Goal: Information Seeking & Learning: Find specific fact

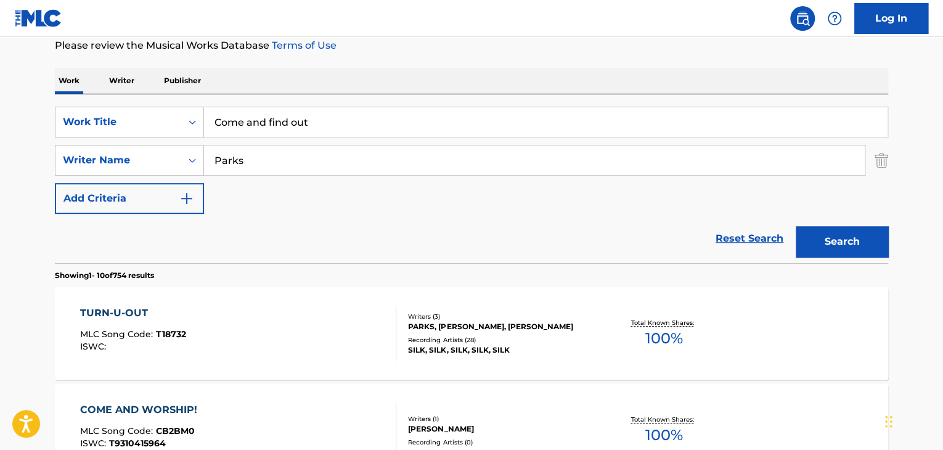
click at [454, 109] on input "Come and find out" at bounding box center [546, 122] width 684 height 30
type input "Forward"
paste input "[PERSON_NAME]"
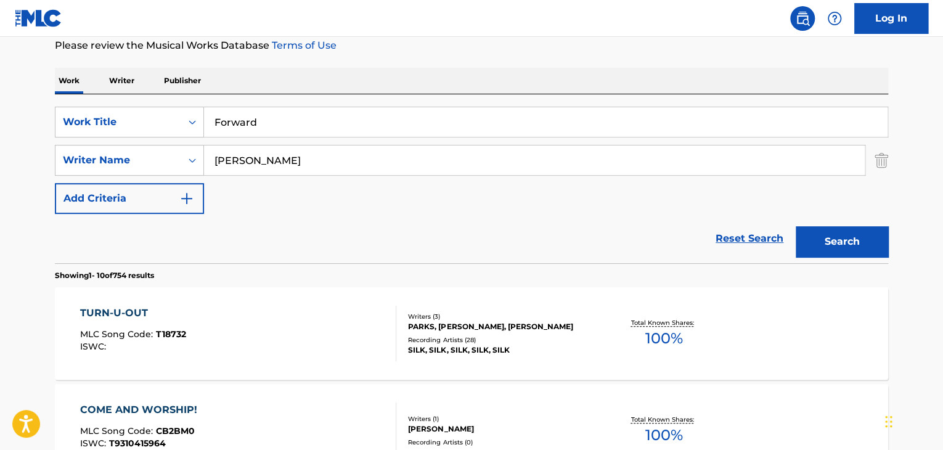
type input "[PERSON_NAME]"
click at [796, 226] on button "Search" at bounding box center [842, 241] width 92 height 31
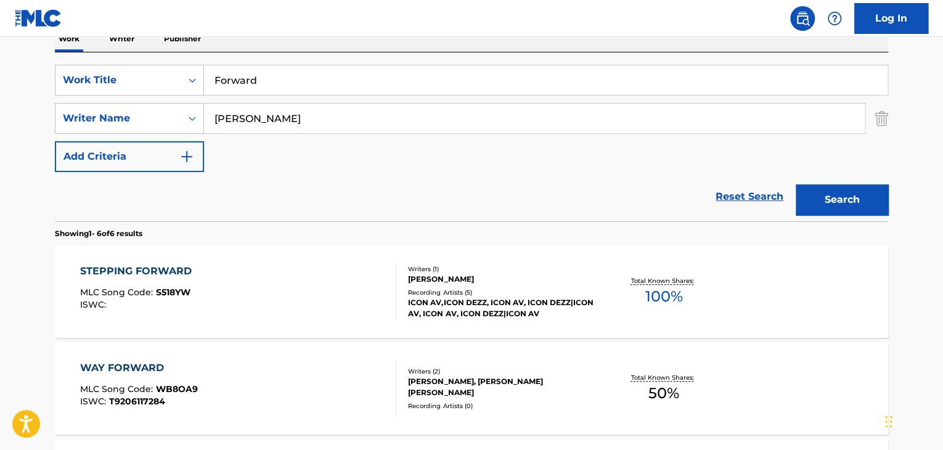
scroll to position [168, 0]
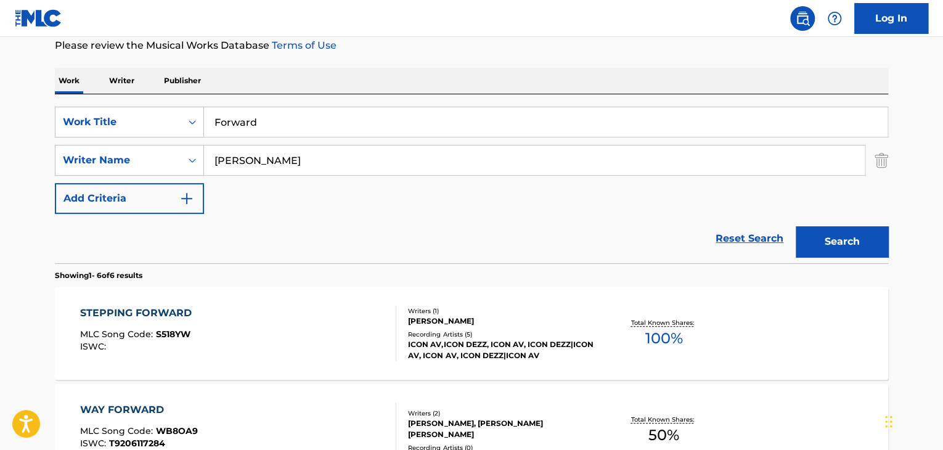
click at [323, 129] on input "Forward" at bounding box center [546, 122] width 684 height 30
paste input "[PERSON_NAME]"
type input "[PERSON_NAME]"
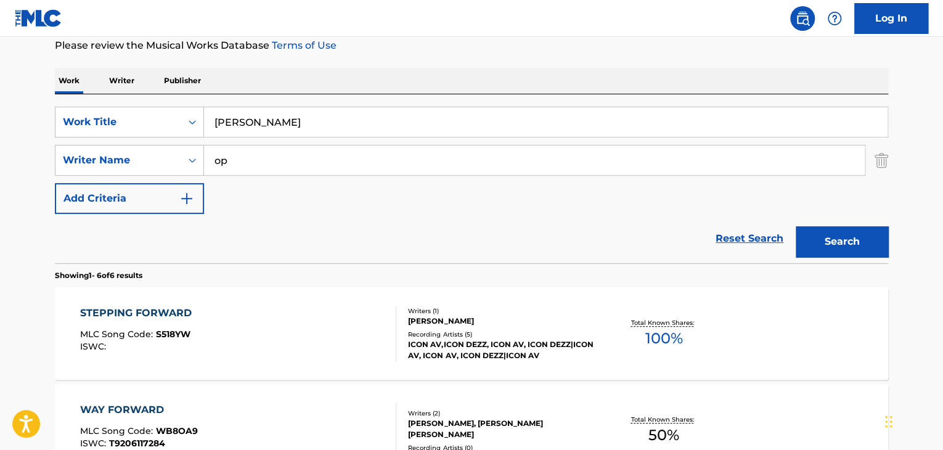
type input "o"
type input "pARKS"
click at [796, 226] on button "Search" at bounding box center [842, 241] width 92 height 31
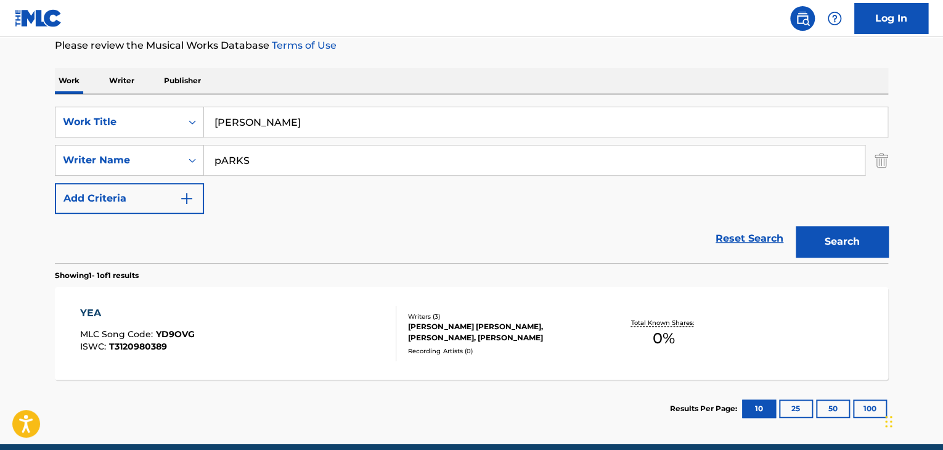
click at [331, 115] on input "[PERSON_NAME]" at bounding box center [546, 122] width 684 height 30
type input "Childhood Dreams"
paste input "[PERSON_NAME]"
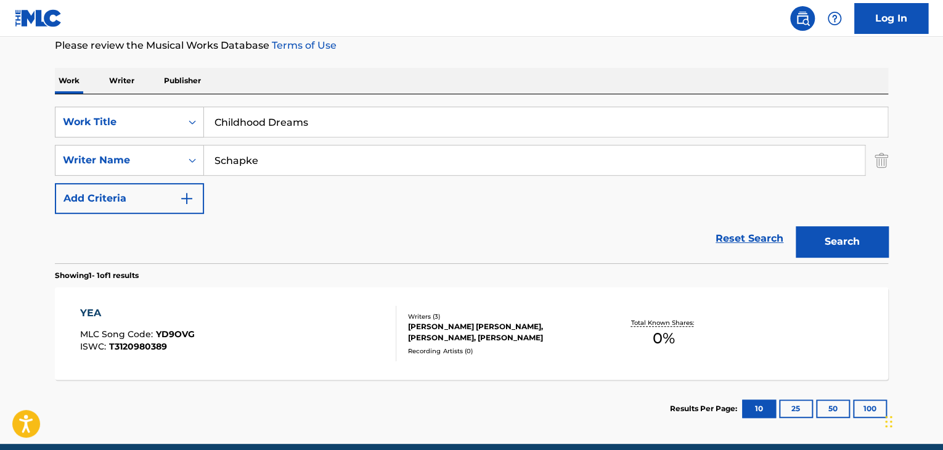
type input "Schapke"
click at [796, 226] on button "Search" at bounding box center [842, 241] width 92 height 31
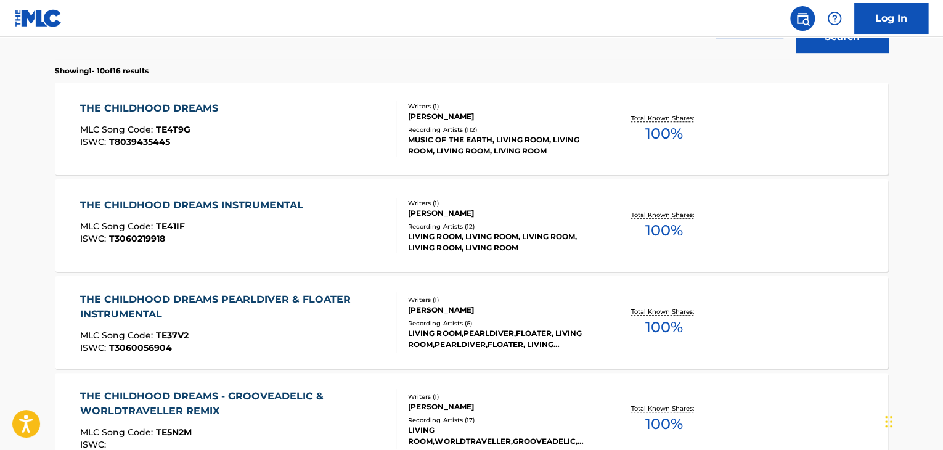
scroll to position [414, 0]
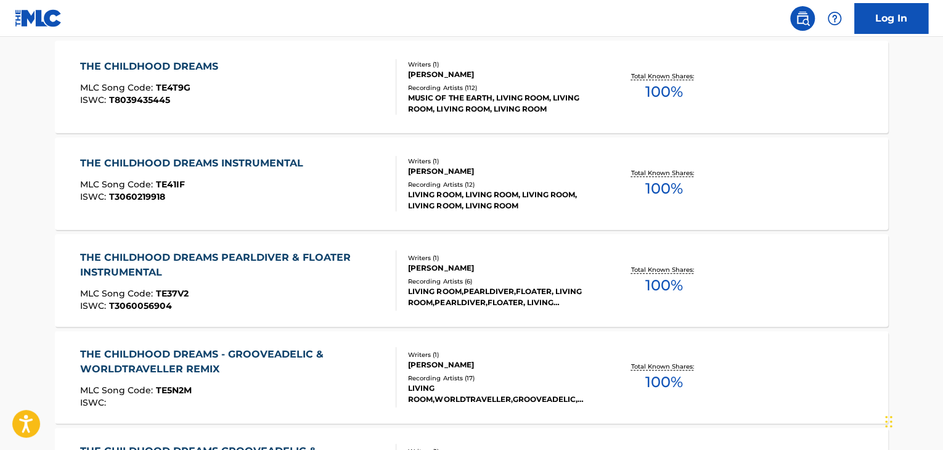
click at [291, 353] on div "THE CHILDHOOD DREAMS - GROOVEADELIC & WORLDTRAVELLER REMIX" at bounding box center [233, 362] width 306 height 30
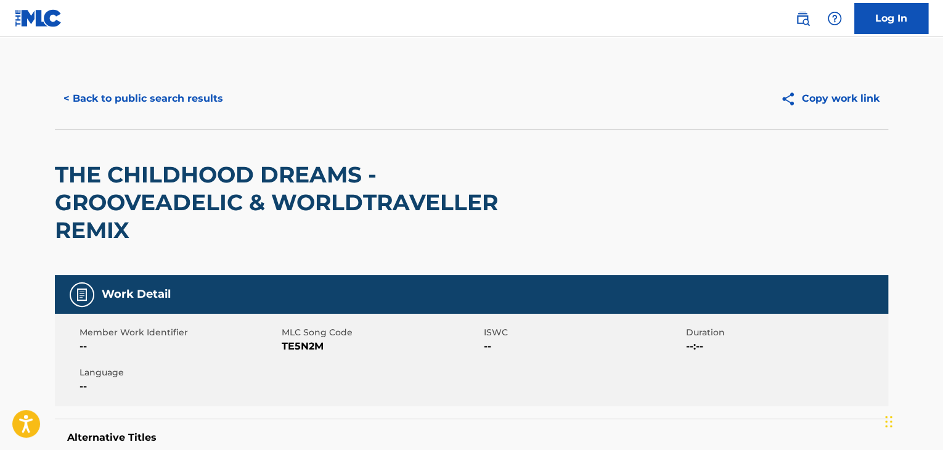
click at [315, 345] on span "TE5N2M" at bounding box center [381, 346] width 199 height 15
click at [315, 344] on span "TE5N2M" at bounding box center [381, 346] width 199 height 15
copy span "TE5N2M"
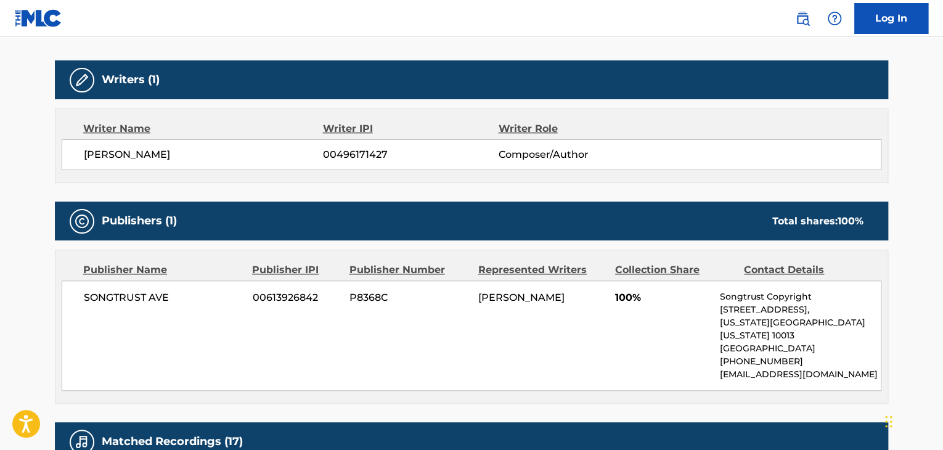
scroll to position [452, 0]
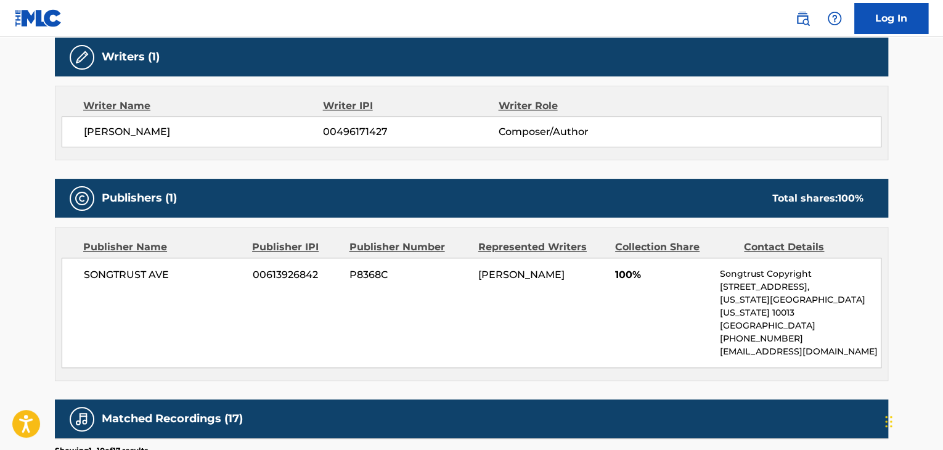
click at [150, 268] on span "SONGTRUST AVE" at bounding box center [164, 275] width 160 height 15
copy div "SONGTRUST AVE"
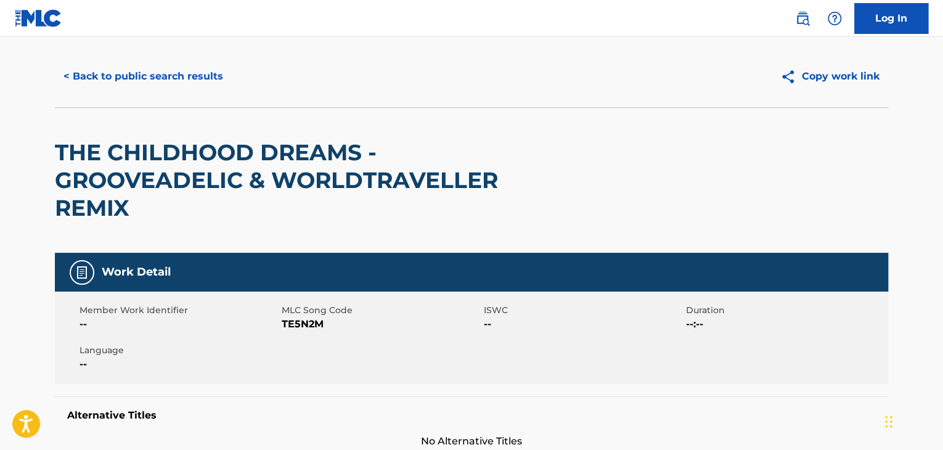
scroll to position [0, 0]
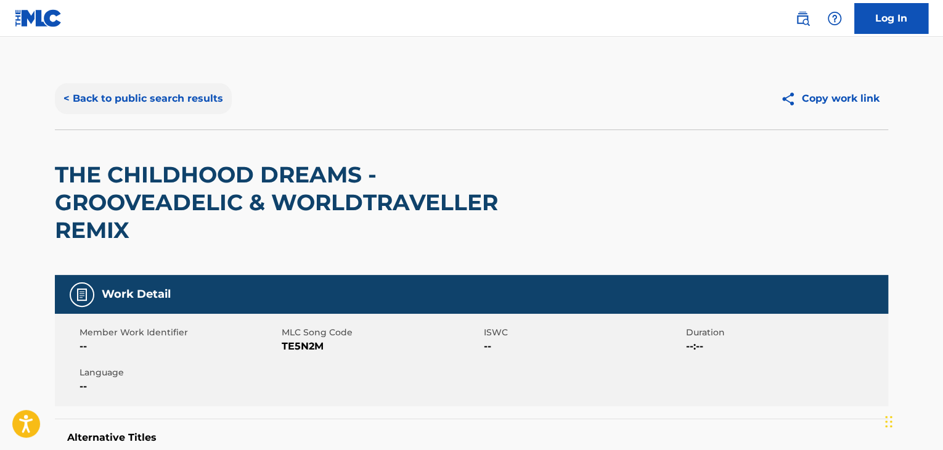
click at [206, 94] on button "< Back to public search results" at bounding box center [143, 98] width 177 height 31
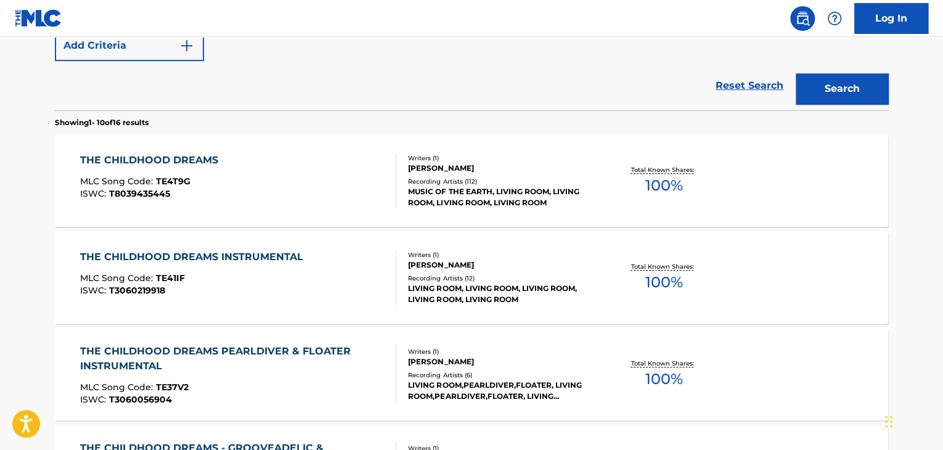
scroll to position [115, 0]
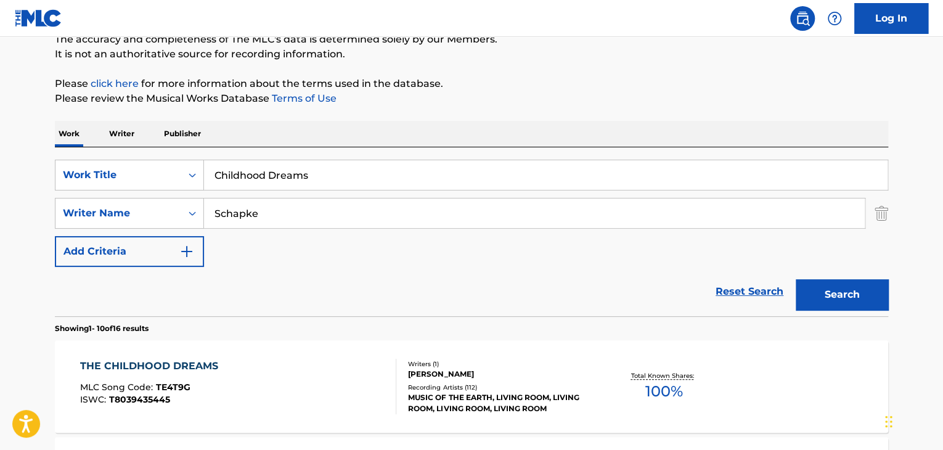
click at [348, 173] on input "Childhood Dreams" at bounding box center [546, 175] width 684 height 30
paste input "Spine Oil"
type input "Spine Oil"
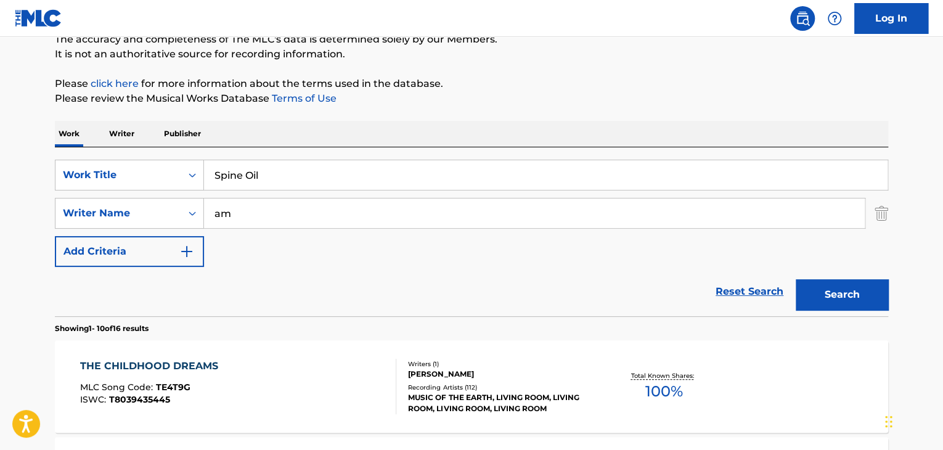
type input "a"
type input "samia"
click at [796, 279] on button "Search" at bounding box center [842, 294] width 92 height 31
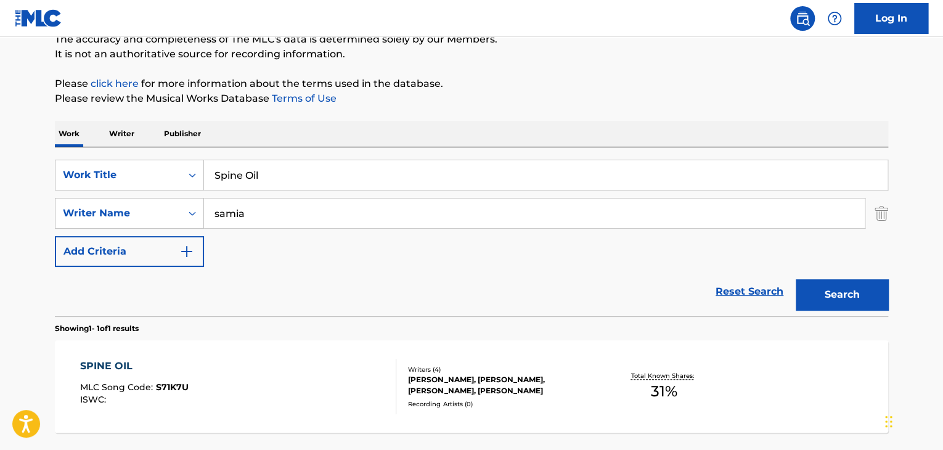
click at [97, 368] on div "SPINE OIL" at bounding box center [134, 366] width 109 height 15
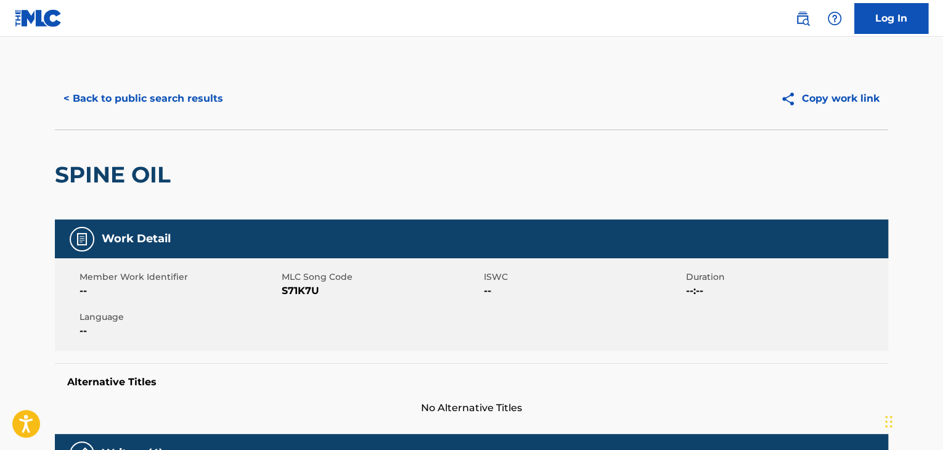
click at [307, 289] on span "S71K7U" at bounding box center [381, 291] width 199 height 15
copy span "S71K7U"
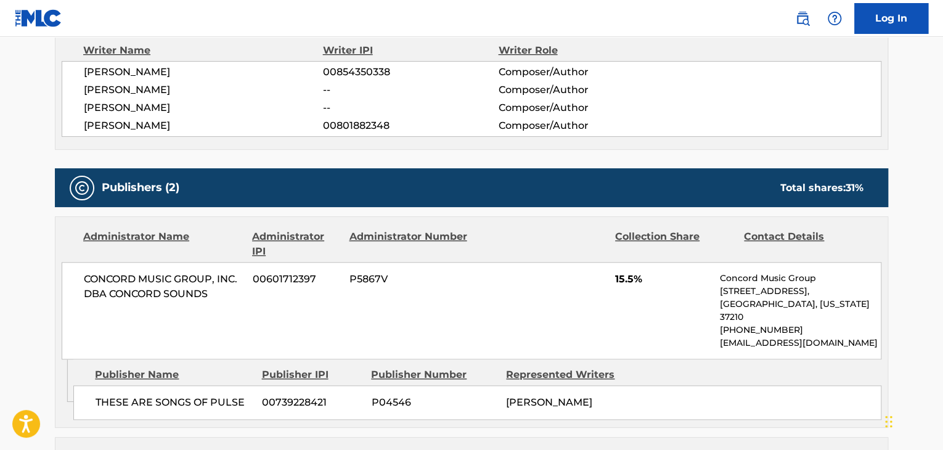
scroll to position [617, 0]
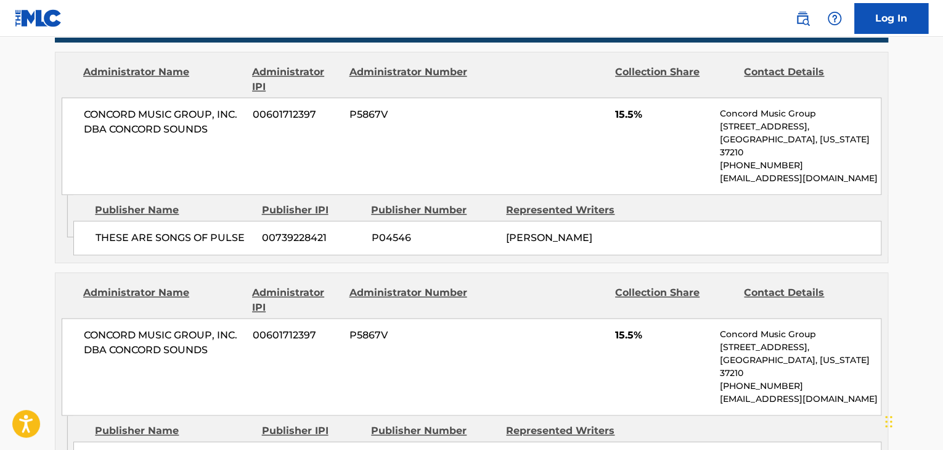
click at [148, 231] on span "THESE ARE SONGS OF PULSE" at bounding box center [174, 238] width 157 height 15
copy div "THESE ARE SONGS OF PULSE"
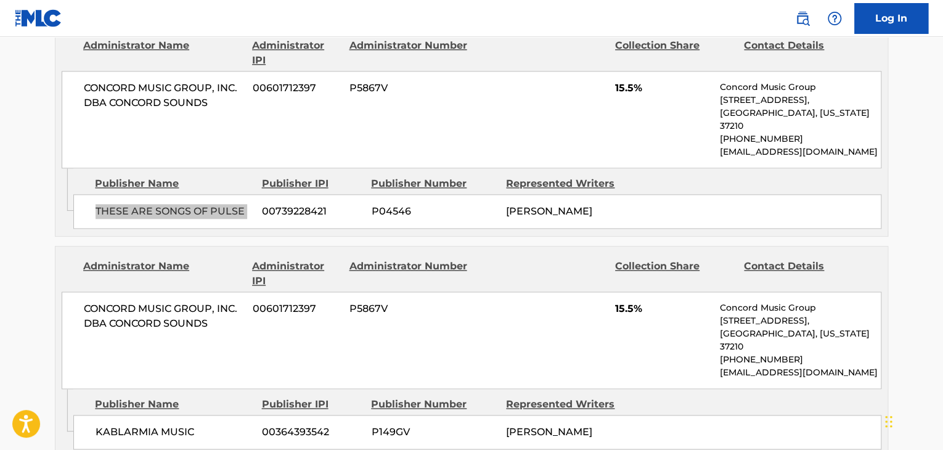
scroll to position [657, 0]
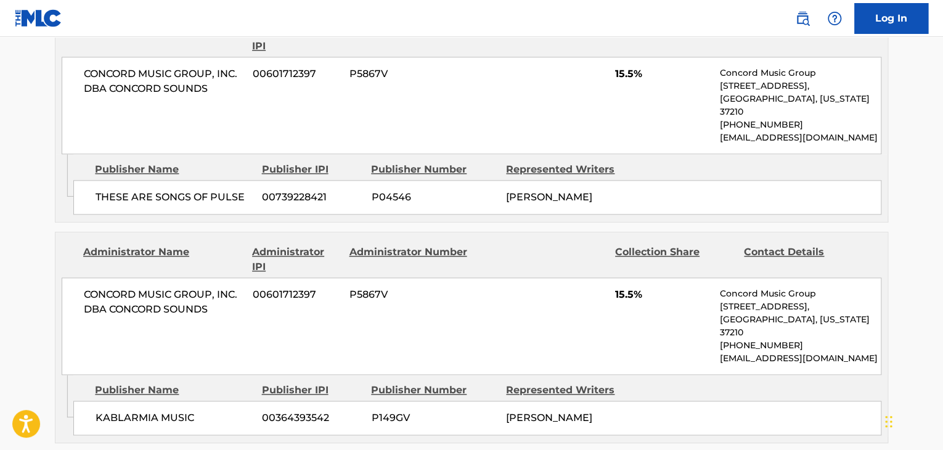
click at [154, 411] on span "KABLARMIA MUSIC" at bounding box center [174, 418] width 157 height 15
copy div "KABLARMIA MUSIC"
drag, startPoint x: 631, startPoint y: 72, endPoint x: 610, endPoint y: 76, distance: 21.9
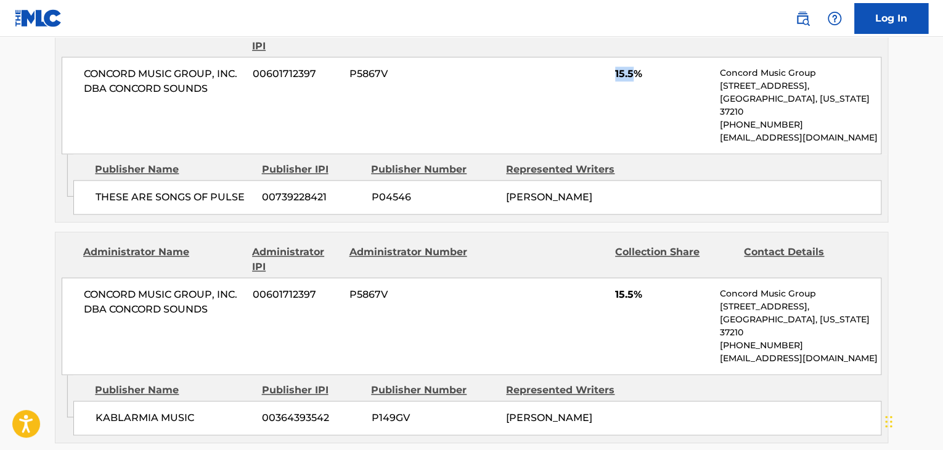
click at [610, 76] on div "CONCORD MUSIC GROUP, INC. DBA CONCORD SOUNDS 00601712397 P5867V 15.5% Concord M…" at bounding box center [472, 105] width 820 height 97
copy span "15.5"
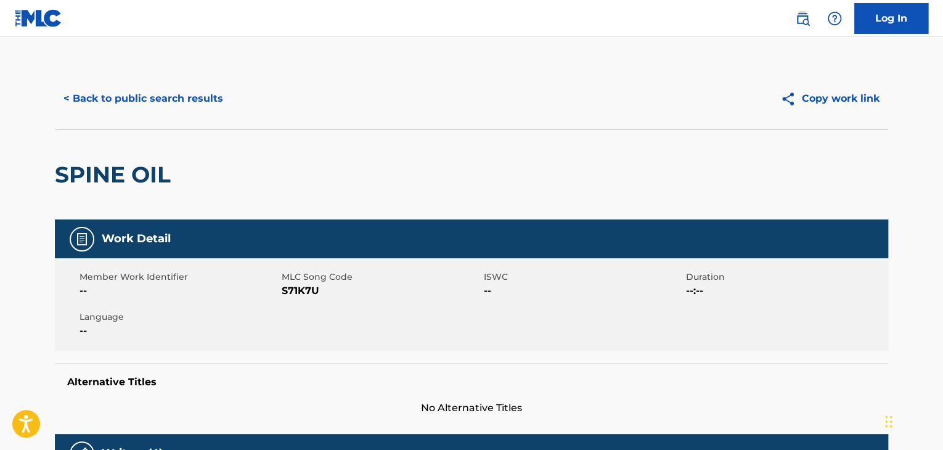
scroll to position [0, 0]
click at [213, 101] on button "< Back to public search results" at bounding box center [143, 98] width 177 height 31
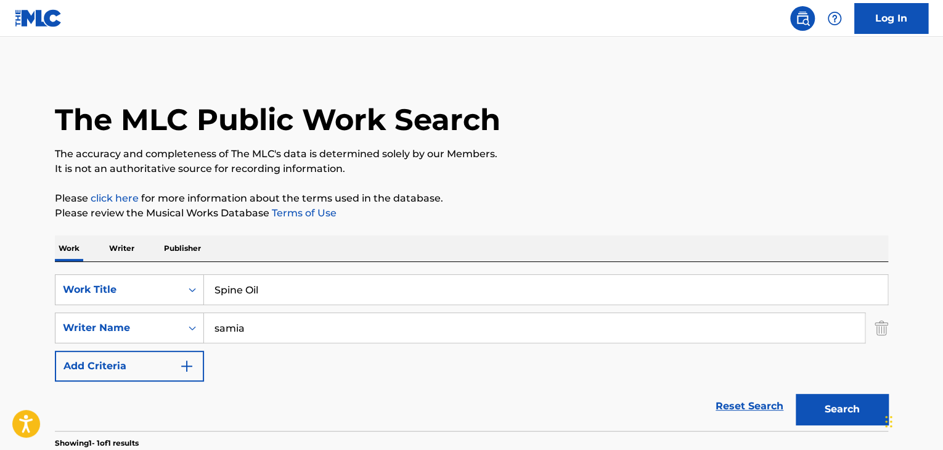
scroll to position [115, 0]
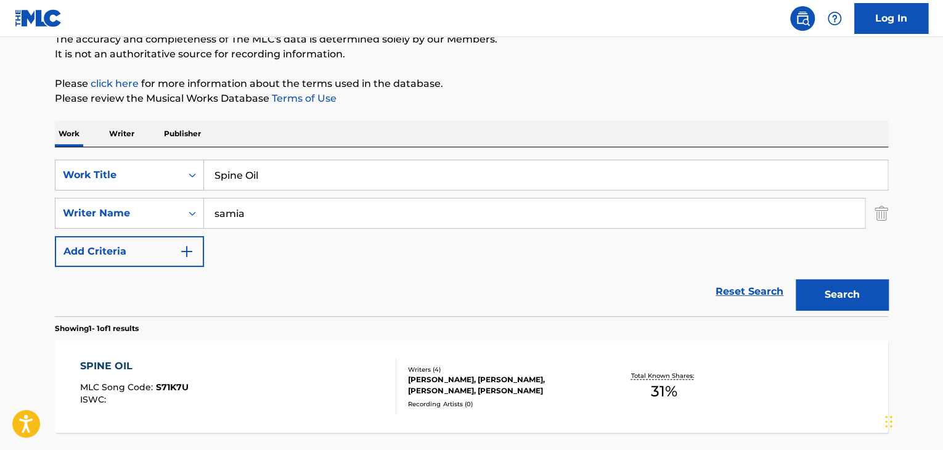
click at [377, 186] on input "Spine Oil" at bounding box center [546, 175] width 684 height 30
click at [377, 185] on input "Spine Oil" at bounding box center [546, 175] width 684 height 30
type input "Save Your Soul"
paste input "[PERSON_NAME]"
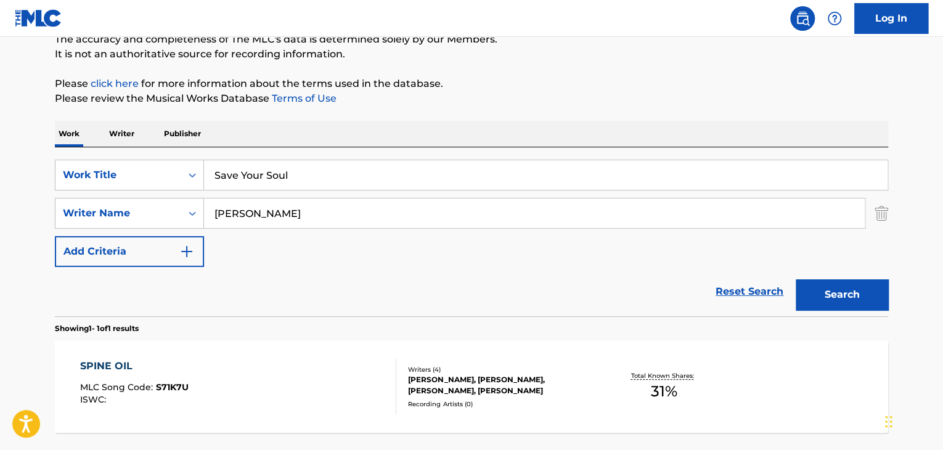
type input "[PERSON_NAME]"
click at [796, 279] on button "Search" at bounding box center [842, 294] width 92 height 31
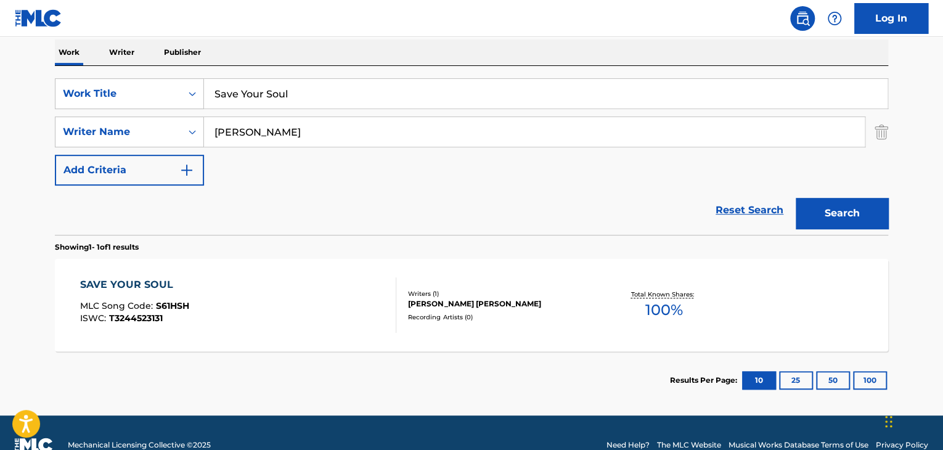
scroll to position [197, 0]
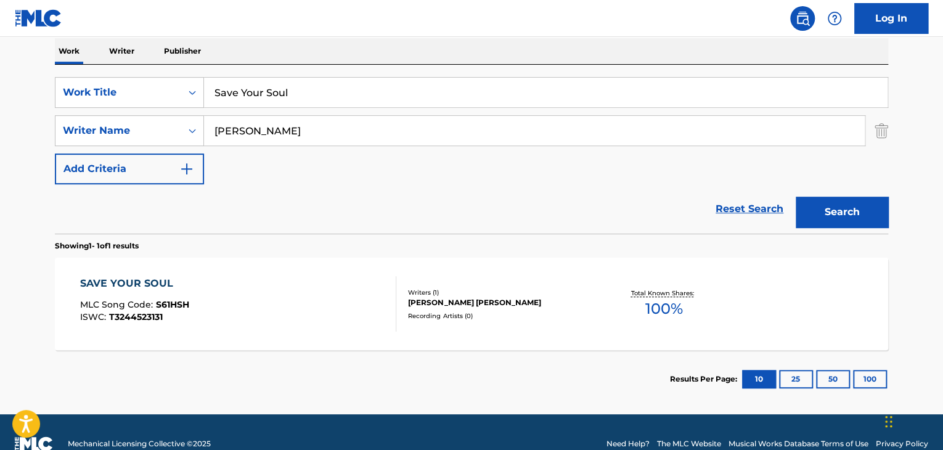
click at [170, 288] on div "SAVE YOUR SOUL" at bounding box center [134, 283] width 109 height 15
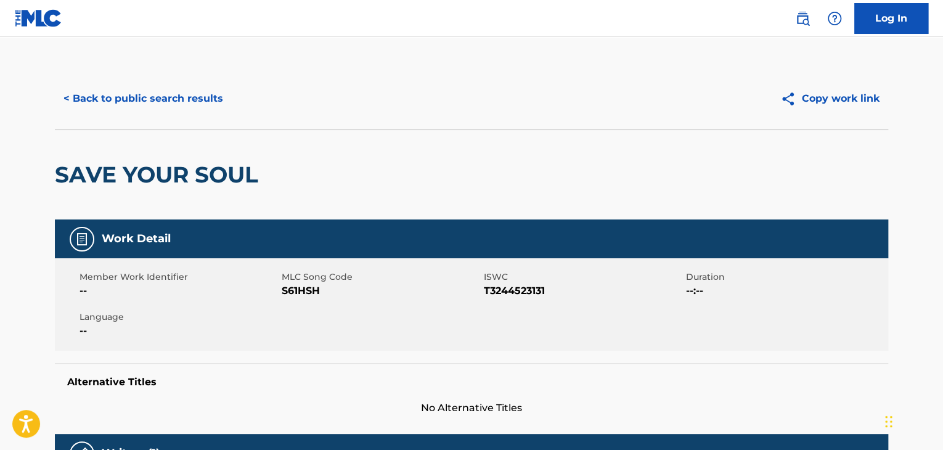
click at [310, 292] on span "S61HSH" at bounding box center [381, 291] width 199 height 15
copy span "S61HSH"
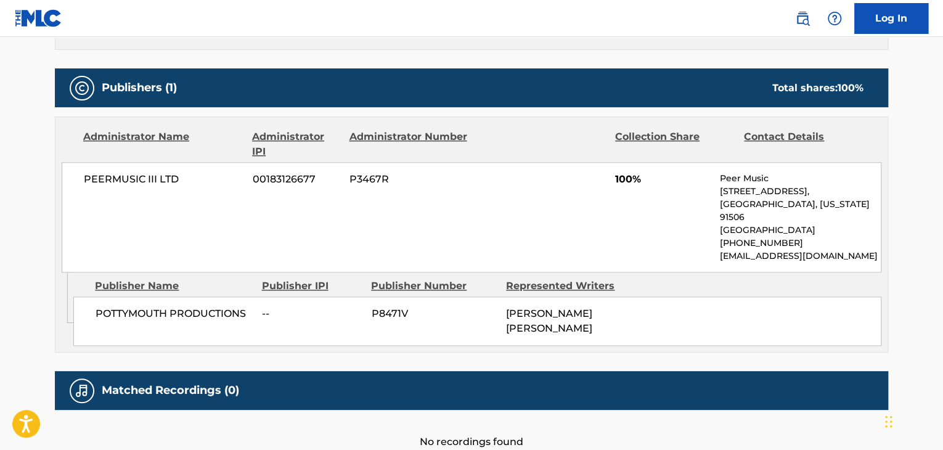
scroll to position [534, 0]
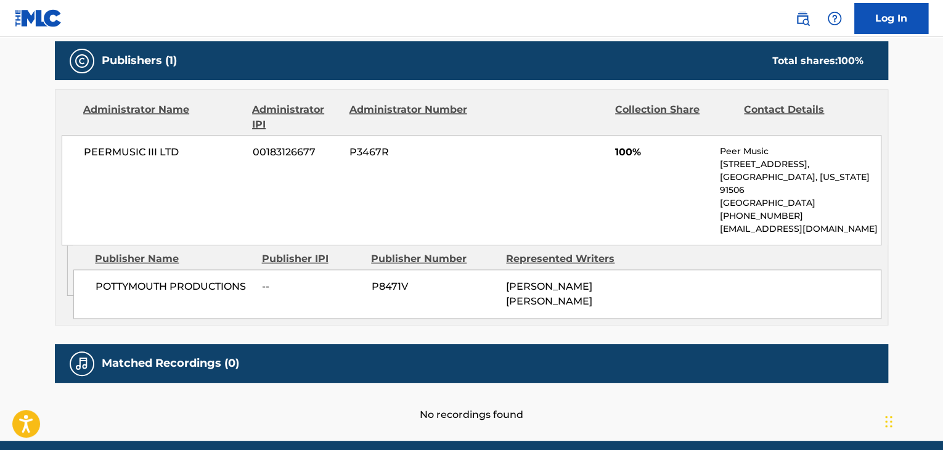
click at [158, 286] on span "POTTYMOUTH PRODUCTIONS" at bounding box center [174, 286] width 157 height 15
copy div "POTTYMOUTH PRODUCTIONS"
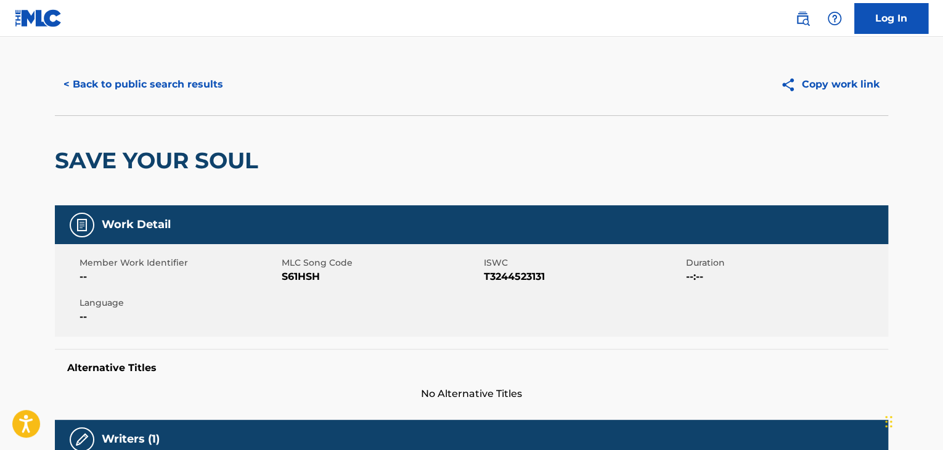
scroll to position [0, 0]
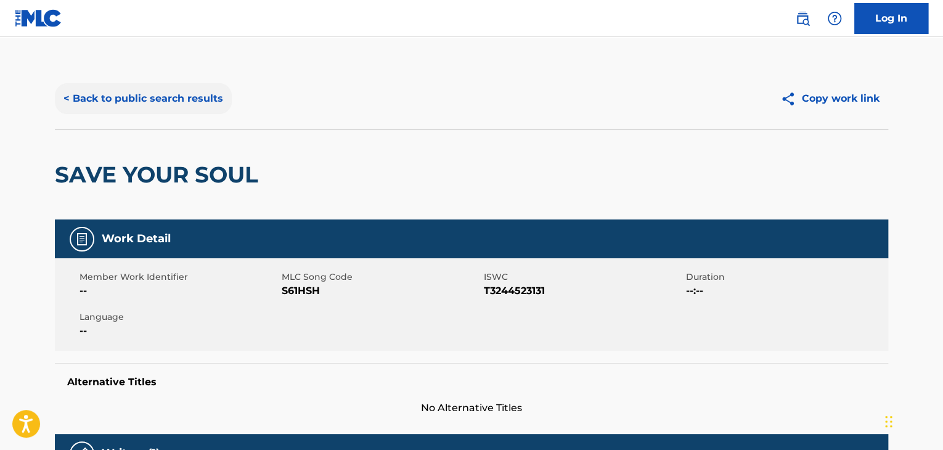
click at [187, 89] on button "< Back to public search results" at bounding box center [143, 98] width 177 height 31
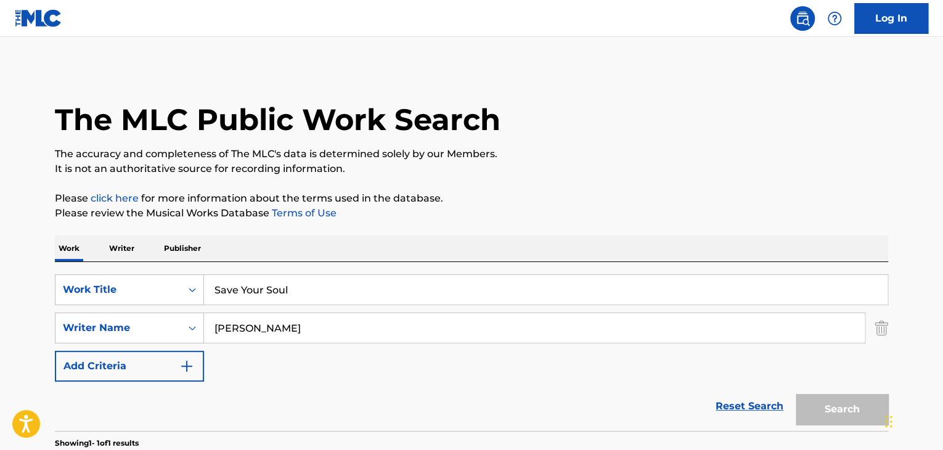
scroll to position [150, 0]
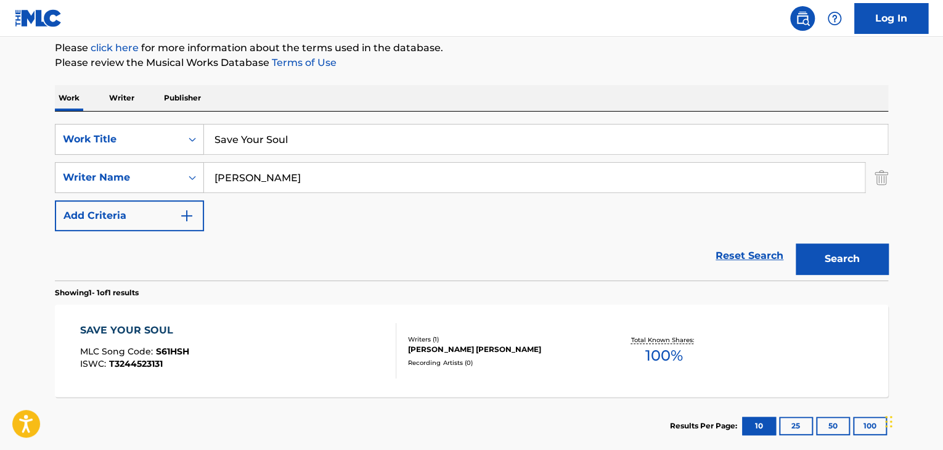
click at [321, 179] on input "[PERSON_NAME]" at bounding box center [534, 178] width 661 height 30
paste input "[PERSON_NAME]"
type input "[PERSON_NAME]"
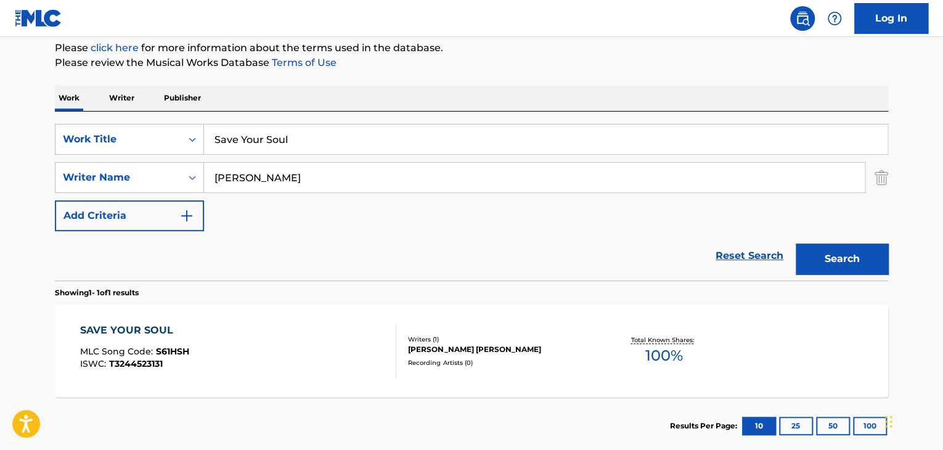
click at [316, 139] on input "Save Your Soul" at bounding box center [546, 140] width 684 height 30
type input "Horses"
drag, startPoint x: 242, startPoint y: 177, endPoint x: 201, endPoint y: 187, distance: 42.6
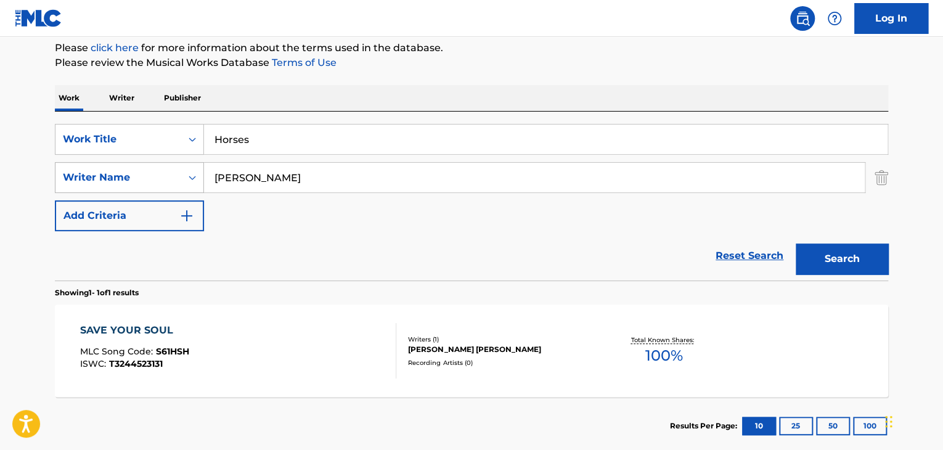
click at [201, 187] on div "SearchWithCriteria763dcb34-0a7b-4f88-a793-92b5b3a21025 Writer Name [PERSON_NAME]" at bounding box center [472, 177] width 834 height 31
type input "[PERSON_NAME]"
click at [816, 255] on button "Search" at bounding box center [842, 259] width 92 height 31
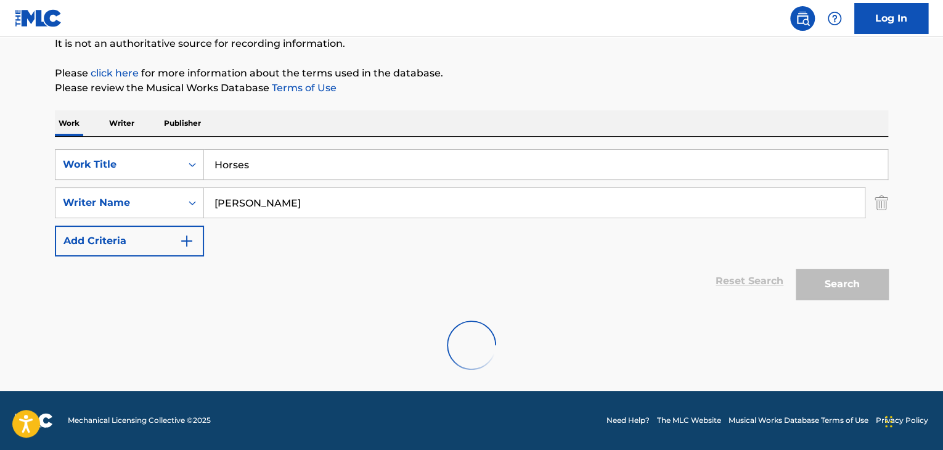
scroll to position [85, 0]
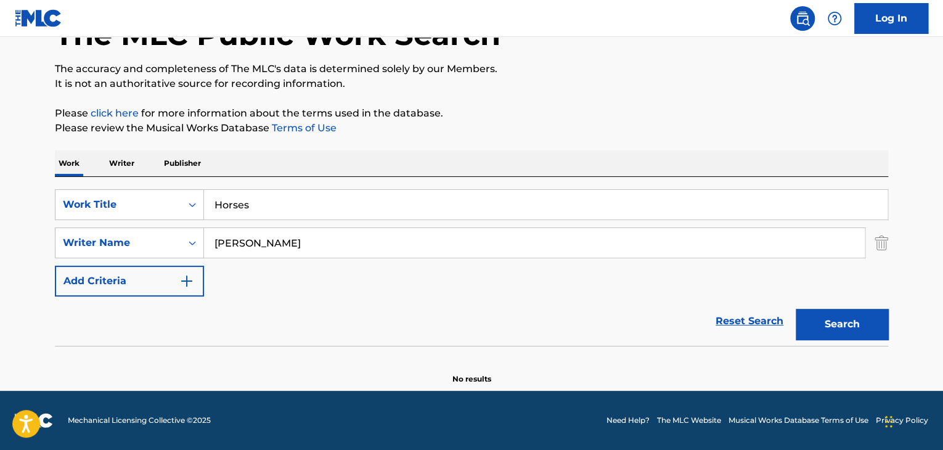
click at [343, 212] on input "Horses" at bounding box center [546, 205] width 684 height 30
paste input "Imaginary Playerz"
type input "Imaginary Playerz"
click at [438, 235] on input "[PERSON_NAME]" at bounding box center [534, 243] width 661 height 30
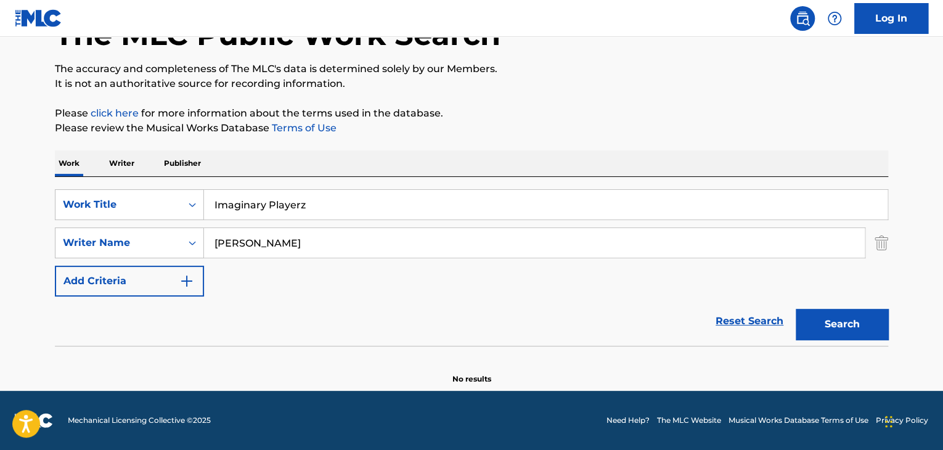
click at [438, 235] on input "[PERSON_NAME]" at bounding box center [534, 243] width 661 height 30
paste input "[PERSON_NAME]"
type input "[PERSON_NAME]"
click at [853, 323] on button "Search" at bounding box center [842, 324] width 92 height 31
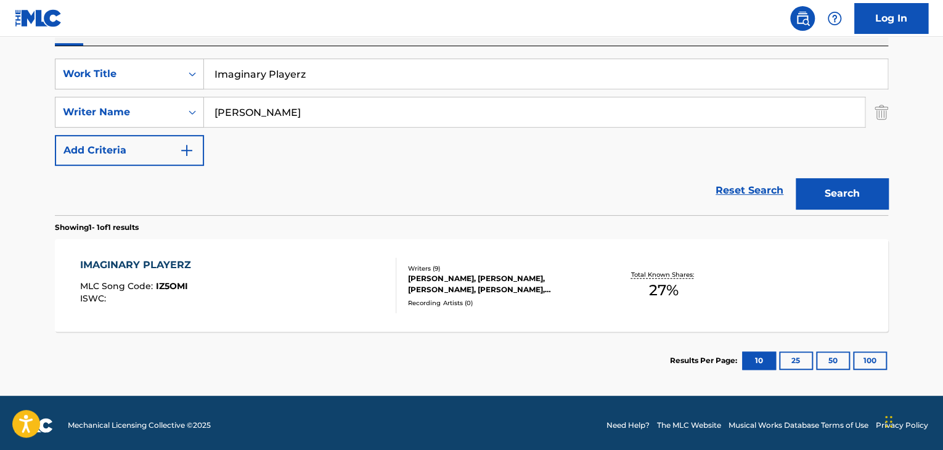
scroll to position [221, 0]
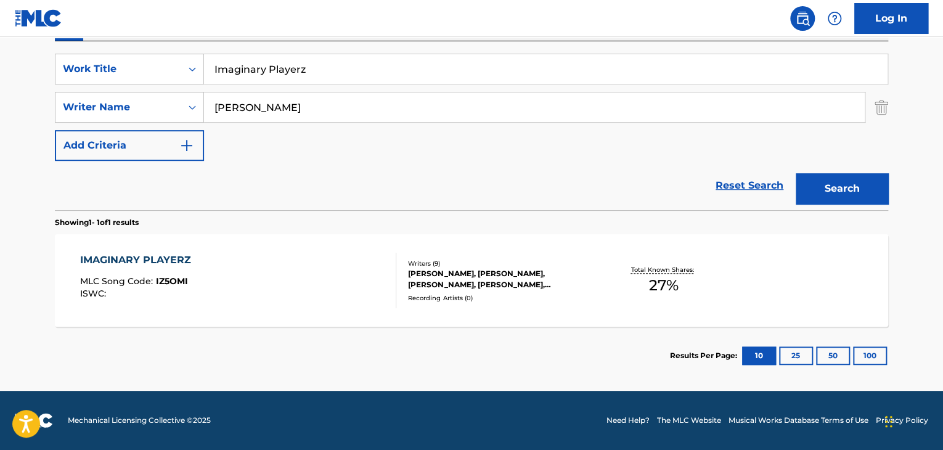
click at [178, 260] on div "IMAGINARY PLAYERZ" at bounding box center [138, 260] width 117 height 15
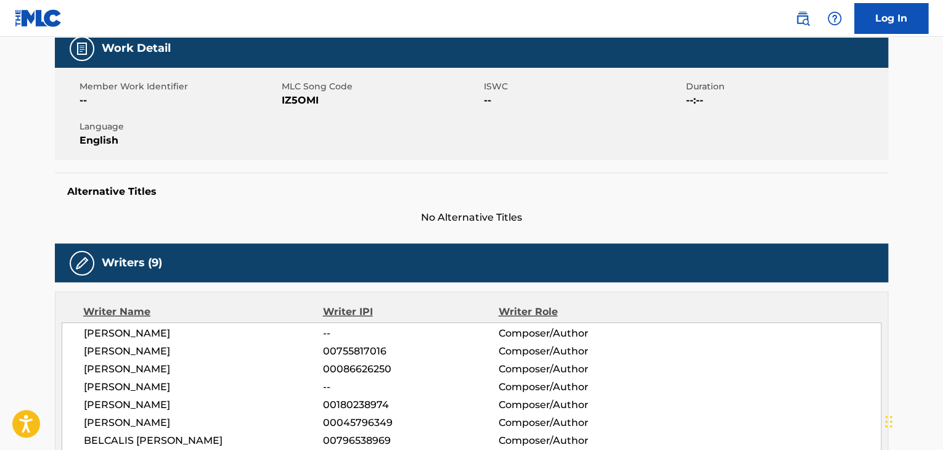
scroll to position [164, 0]
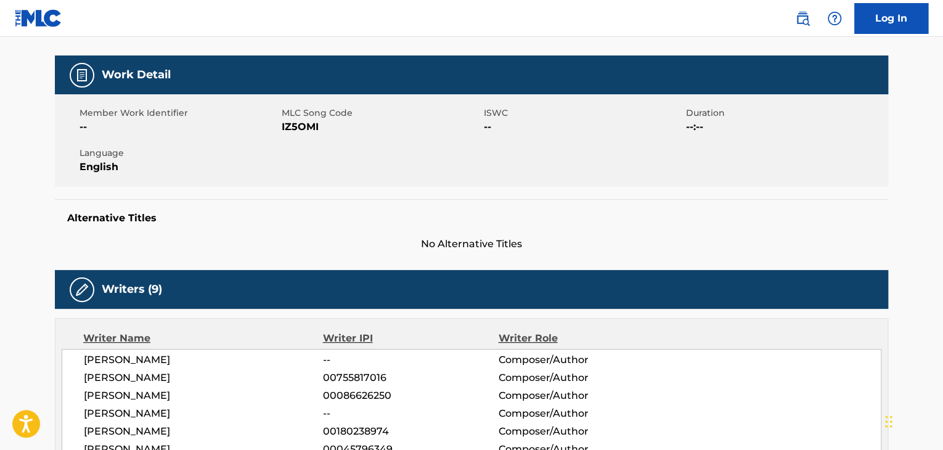
click at [300, 124] on span "IZ5OMI" at bounding box center [381, 127] width 199 height 15
copy span "IZ5OMI"
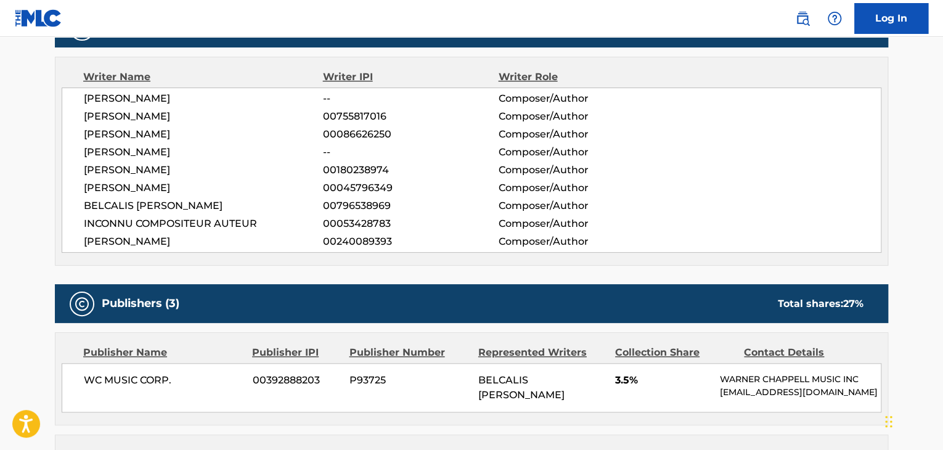
scroll to position [411, 0]
